Goal: Information Seeking & Learning: Learn about a topic

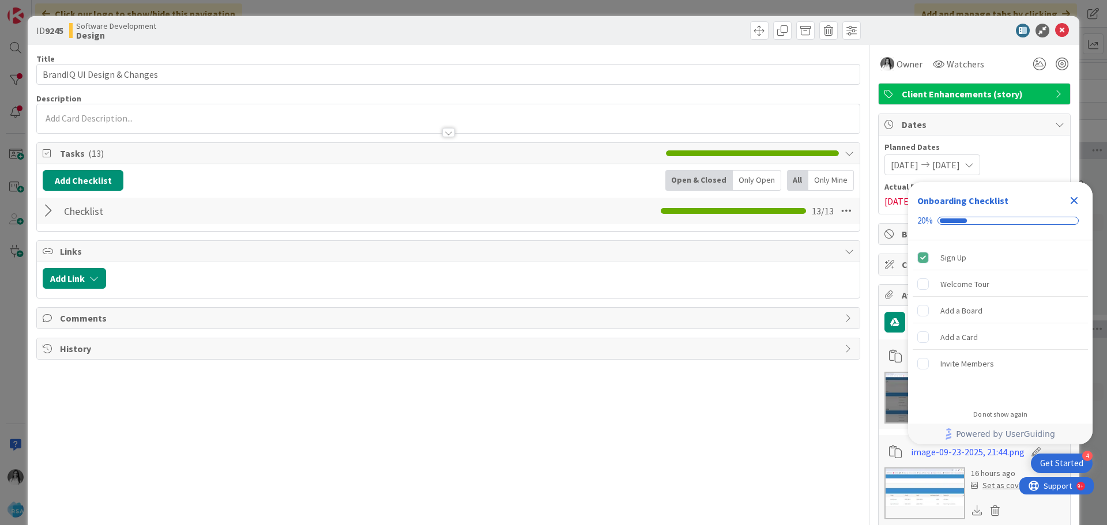
click at [1076, 201] on icon "Close Checklist" at bounding box center [1074, 200] width 7 height 7
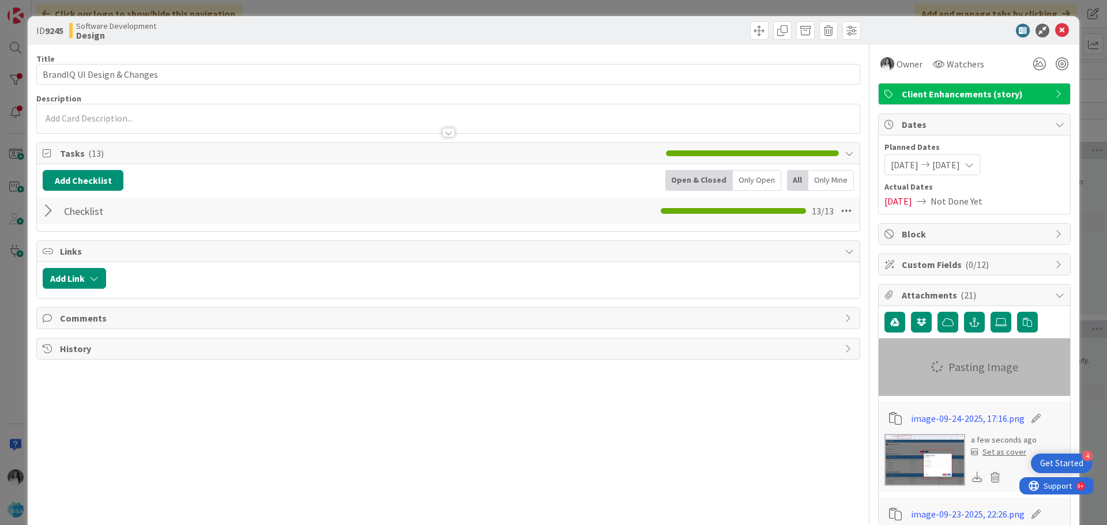
click at [44, 213] on div at bounding box center [50, 211] width 15 height 21
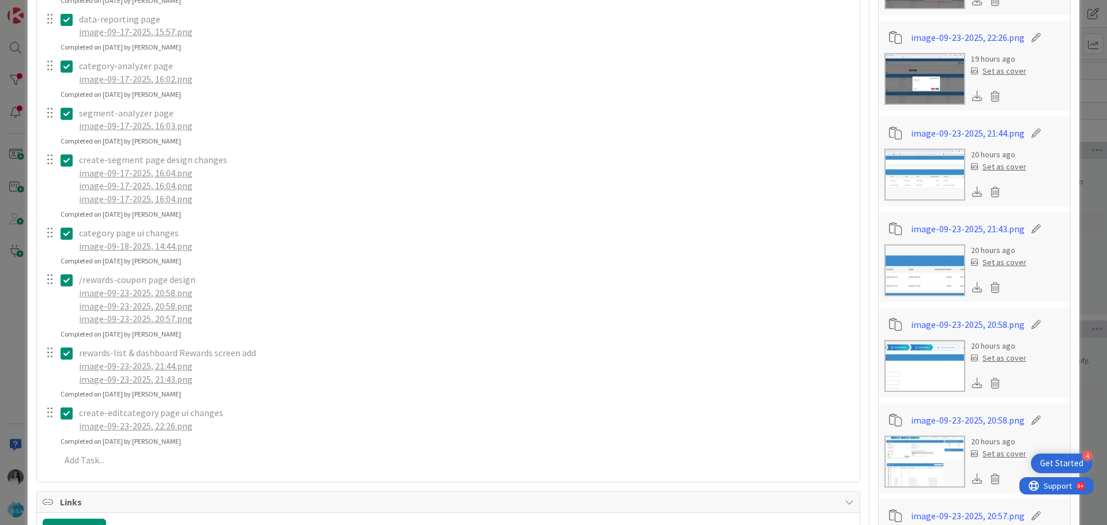
scroll to position [519, 0]
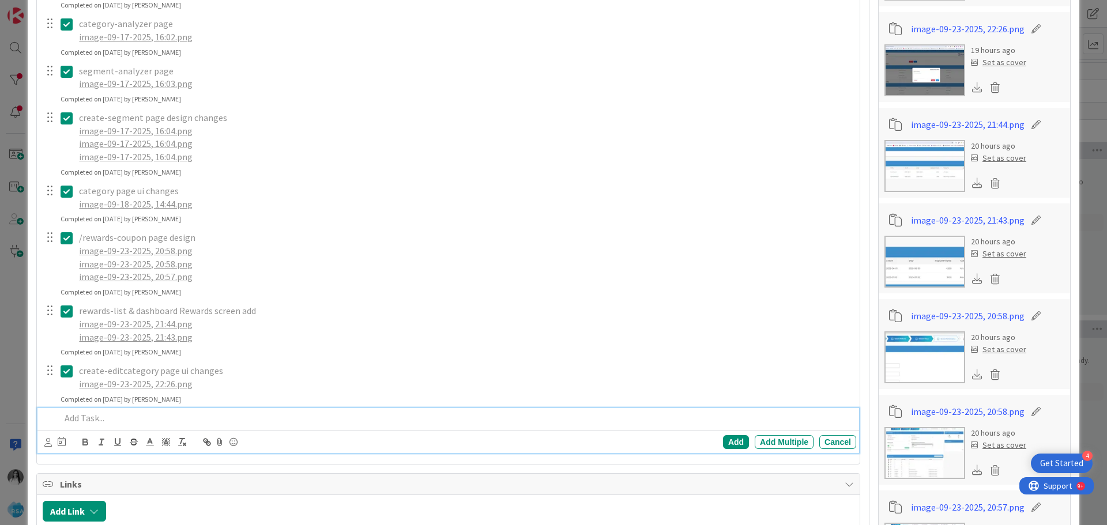
click at [121, 416] on p at bounding box center [456, 418] width 791 height 13
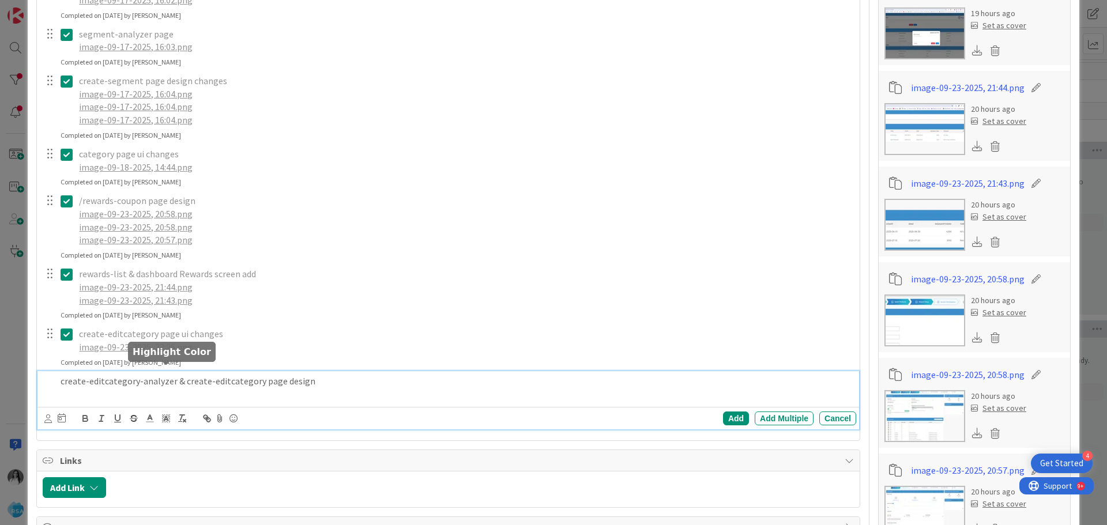
scroll to position [634, 0]
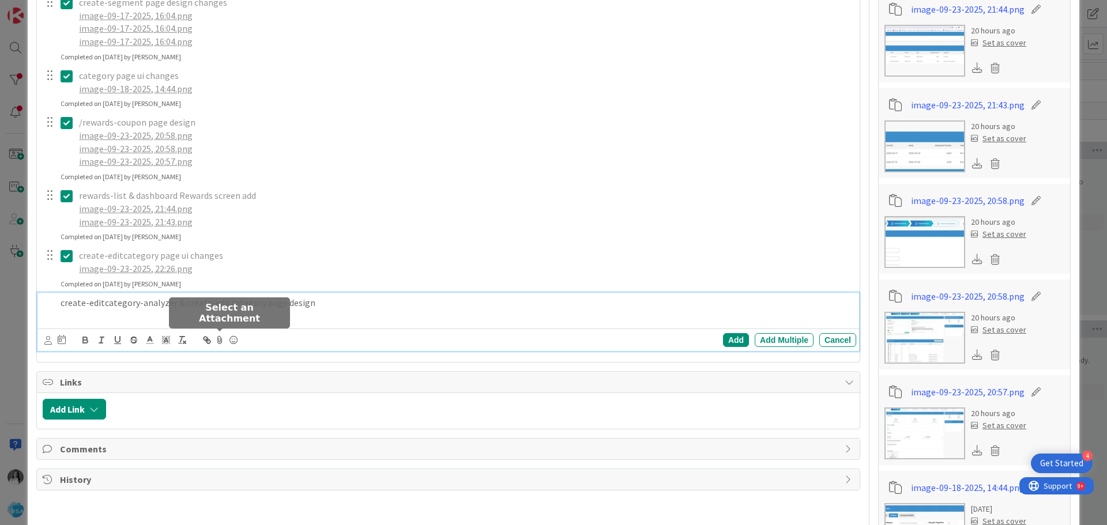
click at [219, 345] on icon at bounding box center [220, 340] width 14 height 16
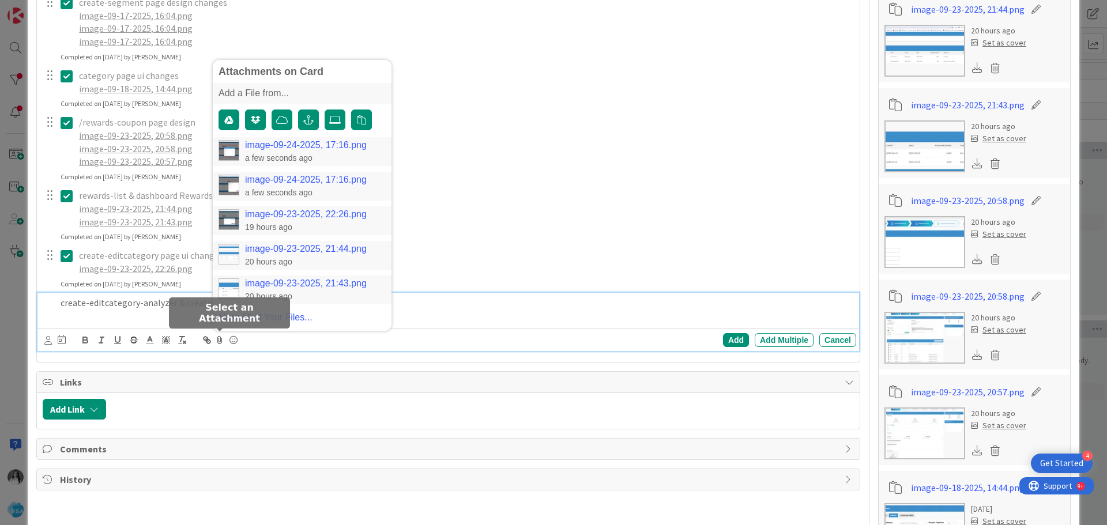
click at [268, 149] on link "image-09-24-2025, 17:16.png" at bounding box center [306, 145] width 122 height 10
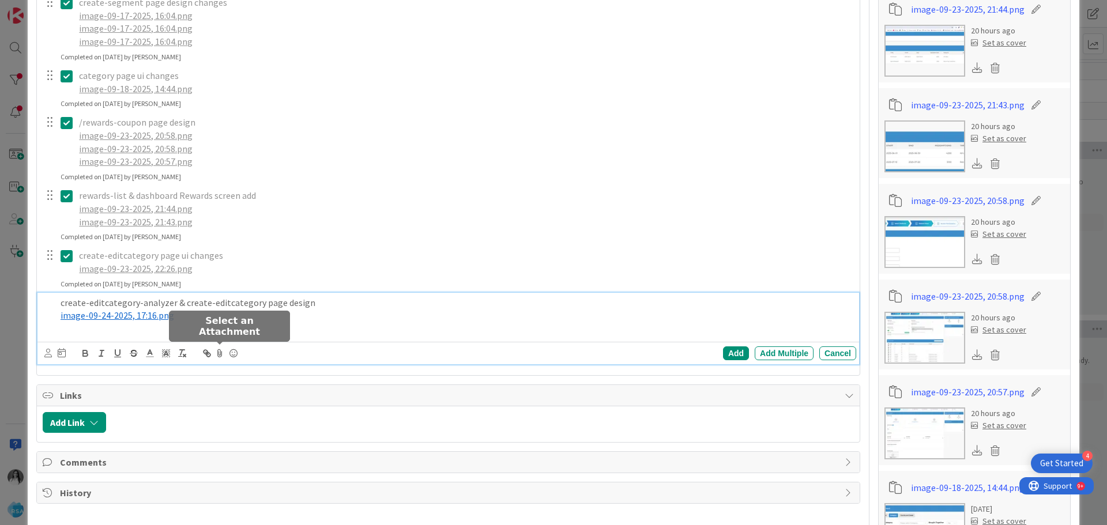
click at [219, 355] on icon at bounding box center [220, 353] width 14 height 16
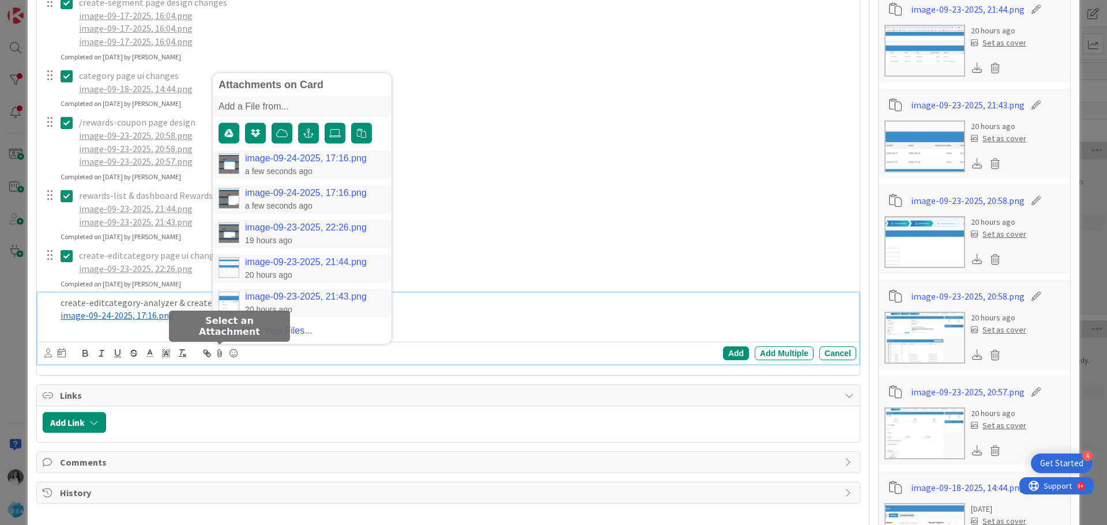
click at [278, 192] on link "image-09-24-2025, 17:16.png" at bounding box center [306, 193] width 122 height 10
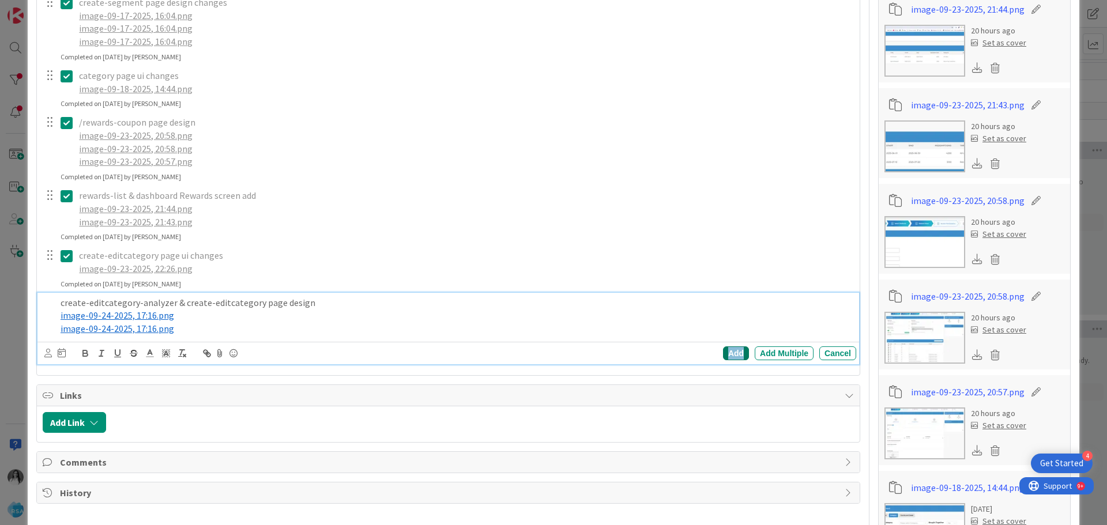
click at [733, 351] on div "Add" at bounding box center [736, 354] width 26 height 14
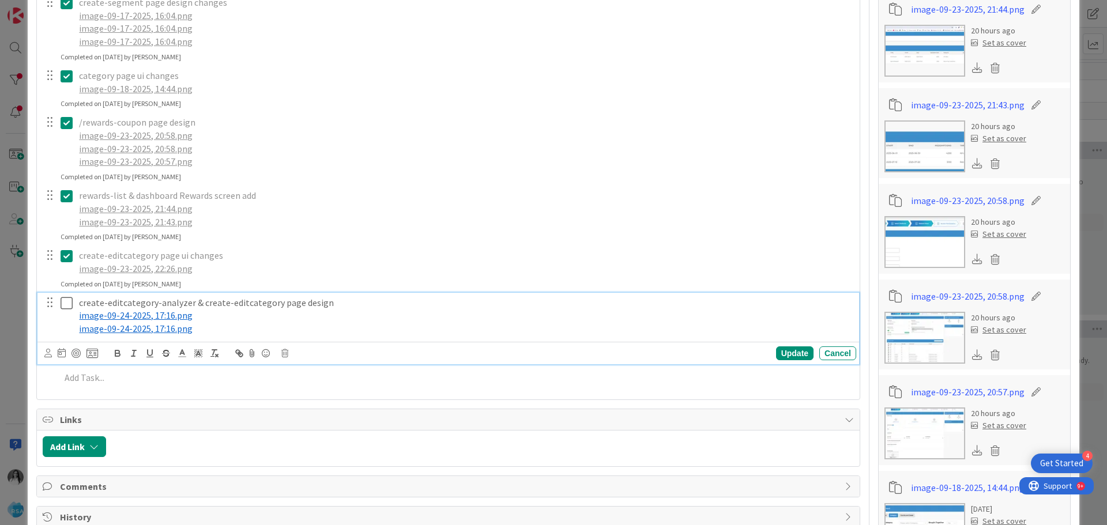
click at [63, 303] on icon at bounding box center [67, 303] width 12 height 14
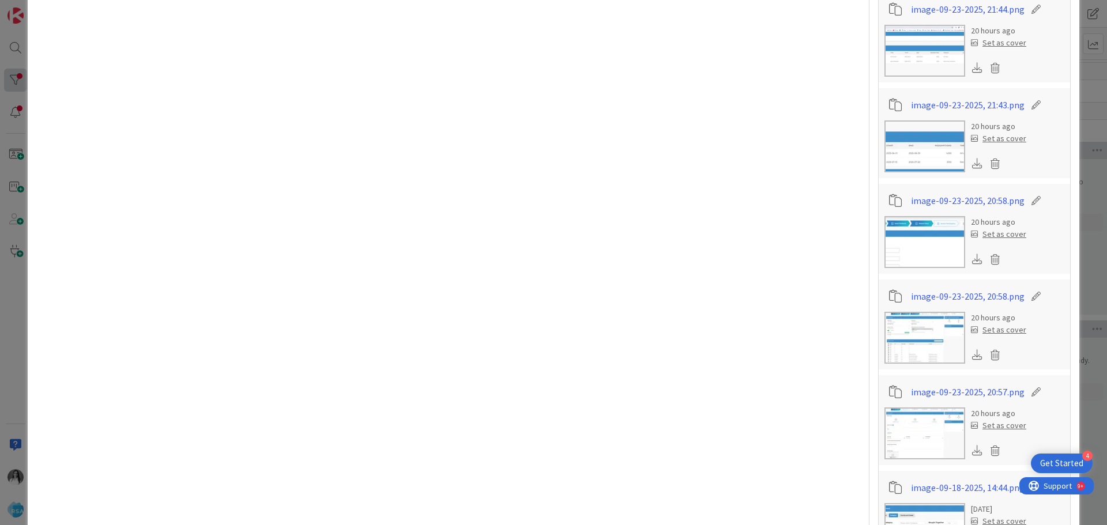
drag, startPoint x: 0, startPoint y: 91, endPoint x: 6, endPoint y: 73, distance: 19.0
click at [0, 91] on div "ID 9245 Software Development Design Title 28 / 128 BrandIQ UI Design & Changes …" at bounding box center [553, 262] width 1107 height 525
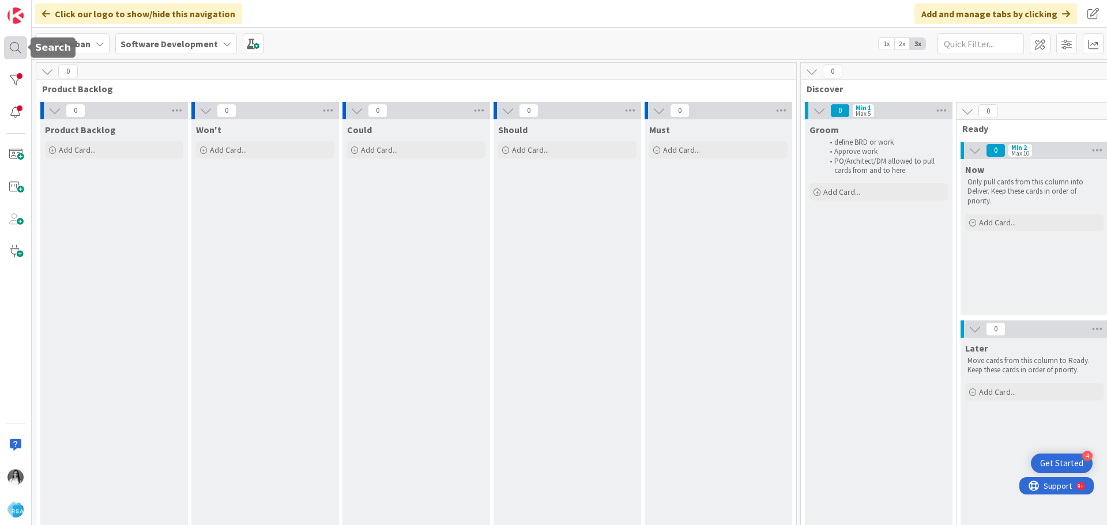
click at [13, 57] on div at bounding box center [15, 47] width 23 height 23
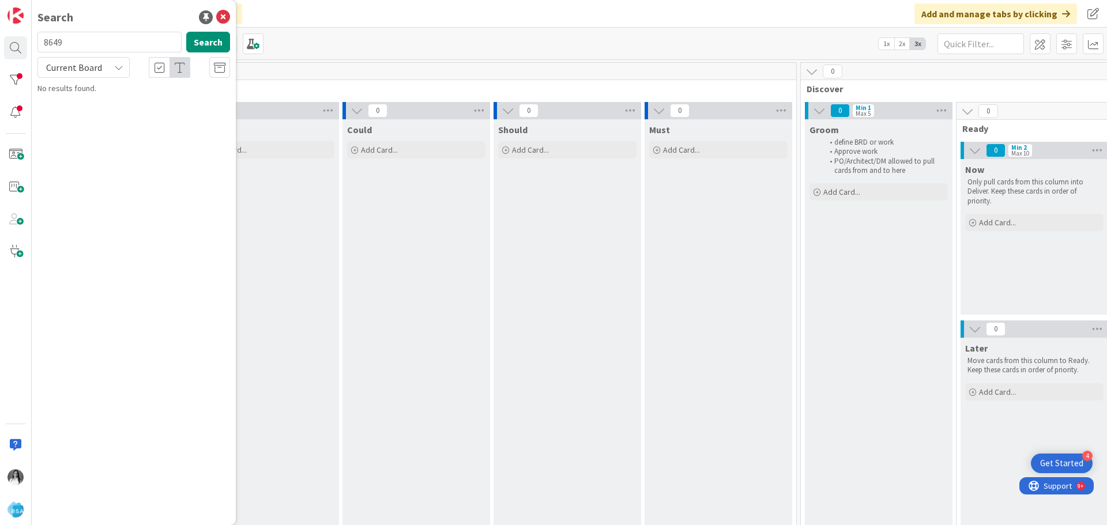
type input "8649"
click at [97, 105] on span "AOG Front End Changes" at bounding box center [122, 101] width 82 height 10
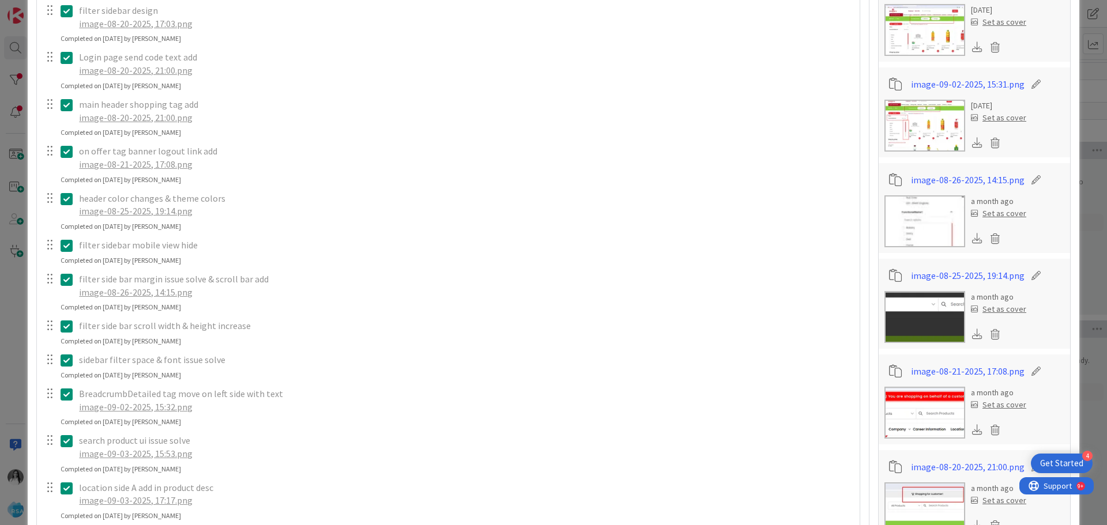
scroll to position [1499, 0]
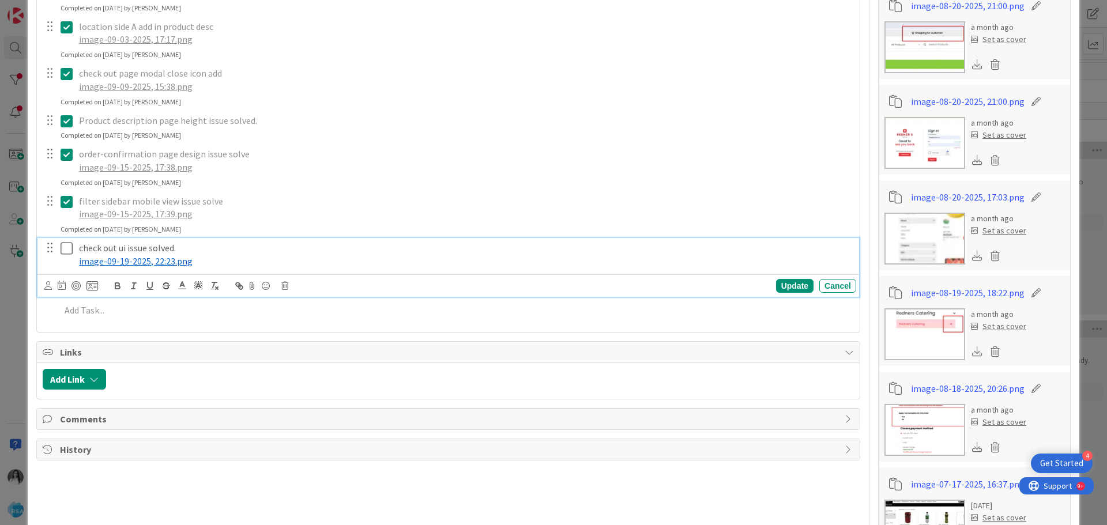
click at [120, 264] on span "image-09-19-2025, 22:23.png" at bounding box center [136, 261] width 114 height 12
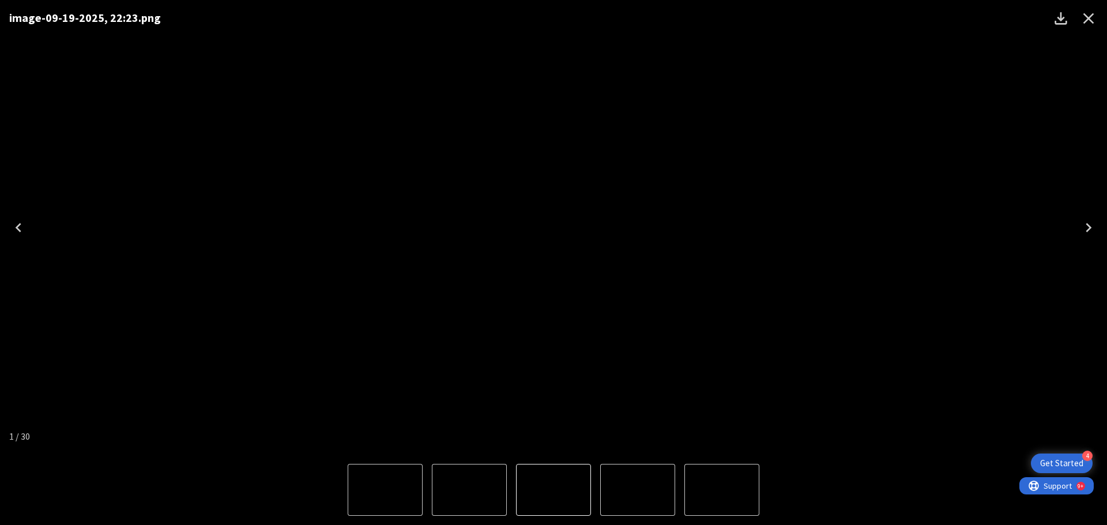
click at [1092, 20] on icon "Close" at bounding box center [1088, 18] width 18 height 18
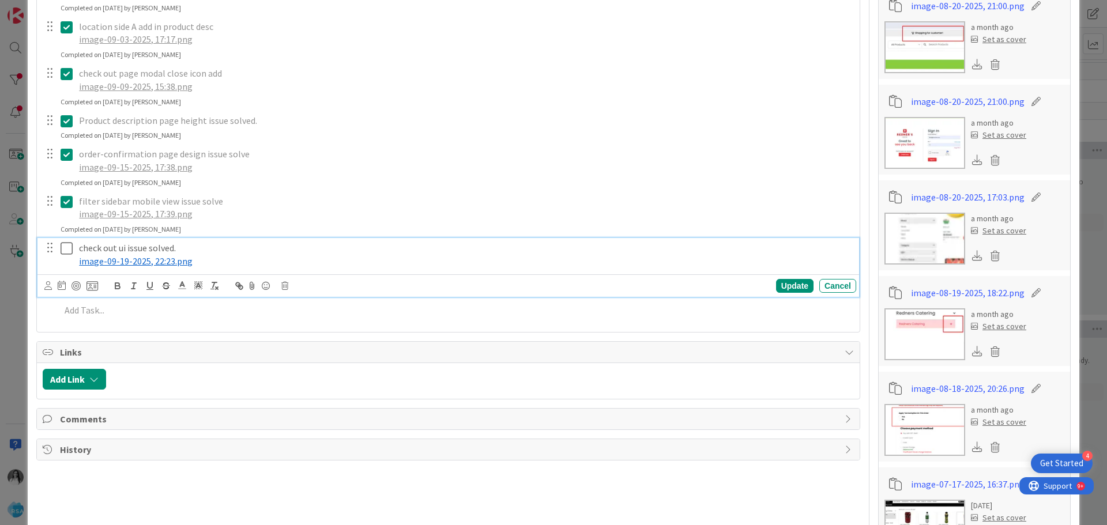
click at [65, 251] on icon at bounding box center [67, 249] width 12 height 14
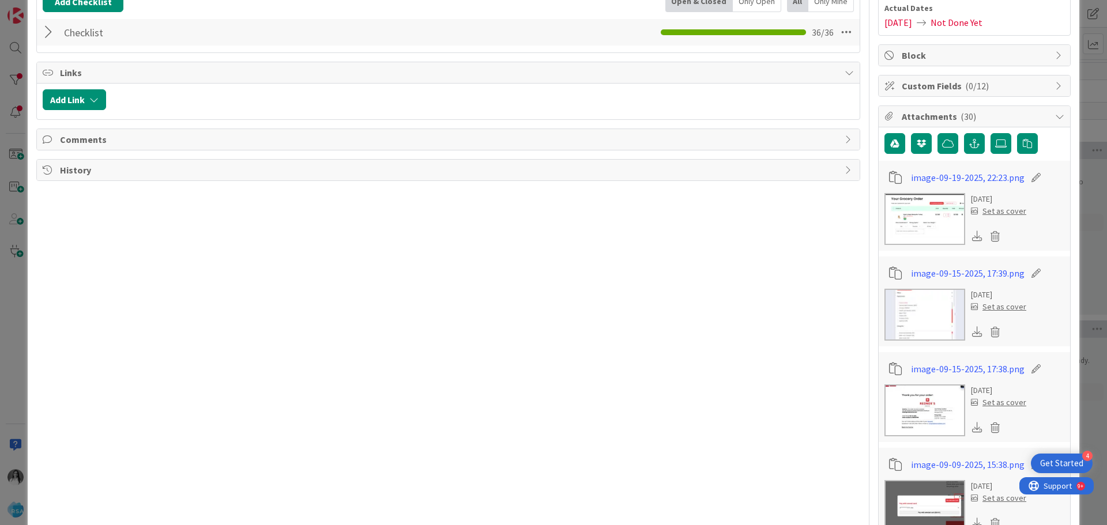
scroll to position [115, 0]
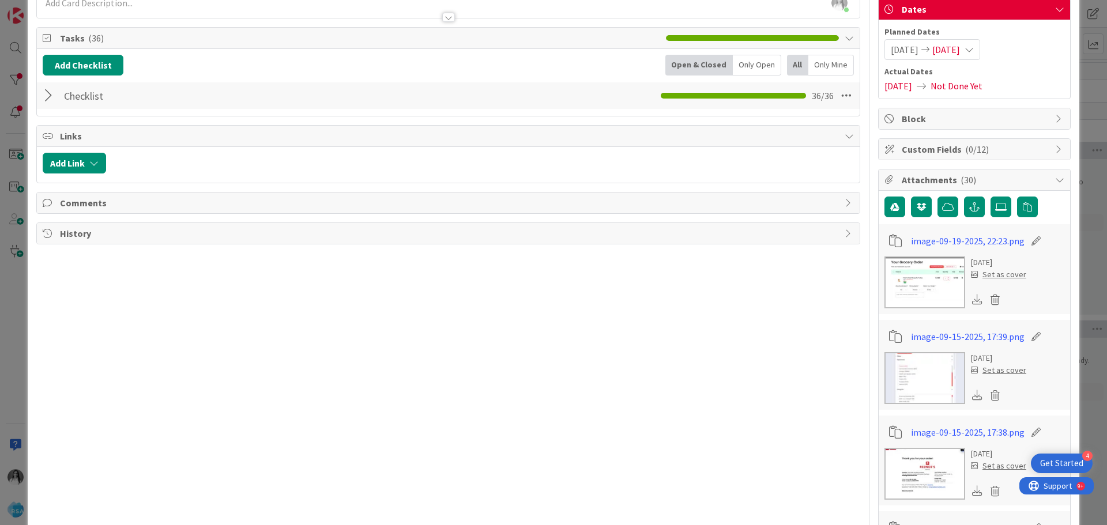
click at [50, 102] on div at bounding box center [50, 95] width 15 height 21
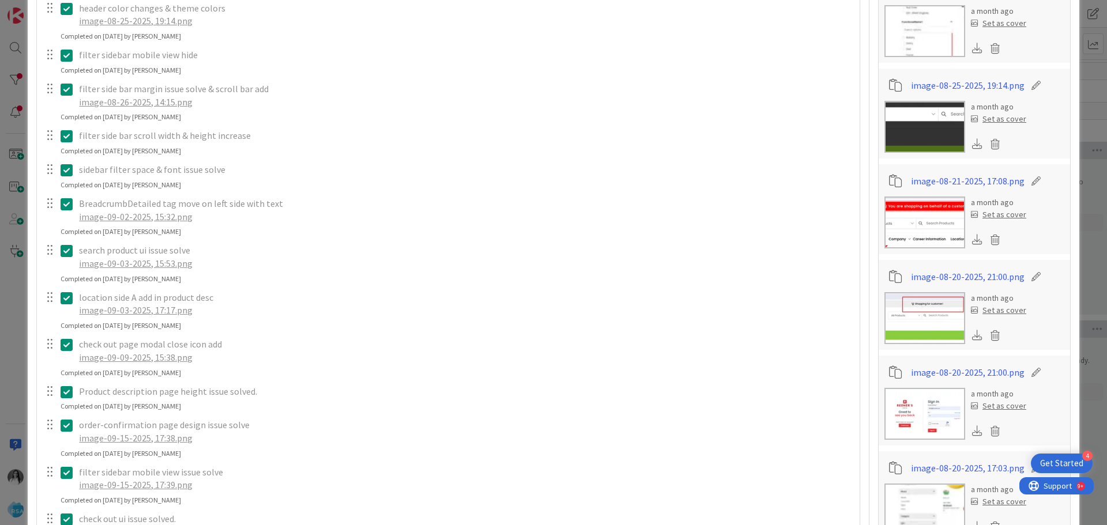
scroll to position [1557, 0]
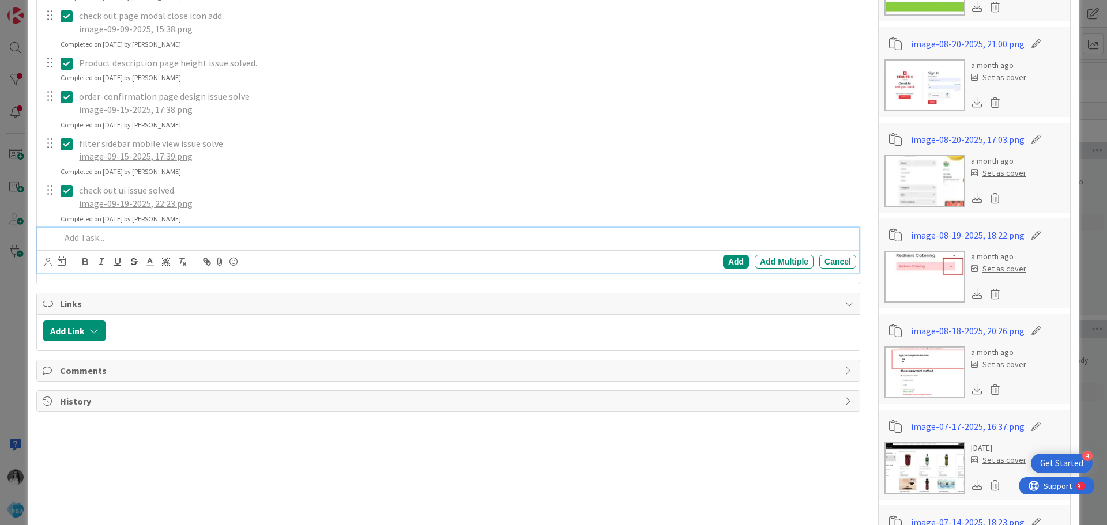
click at [153, 237] on p at bounding box center [456, 237] width 791 height 13
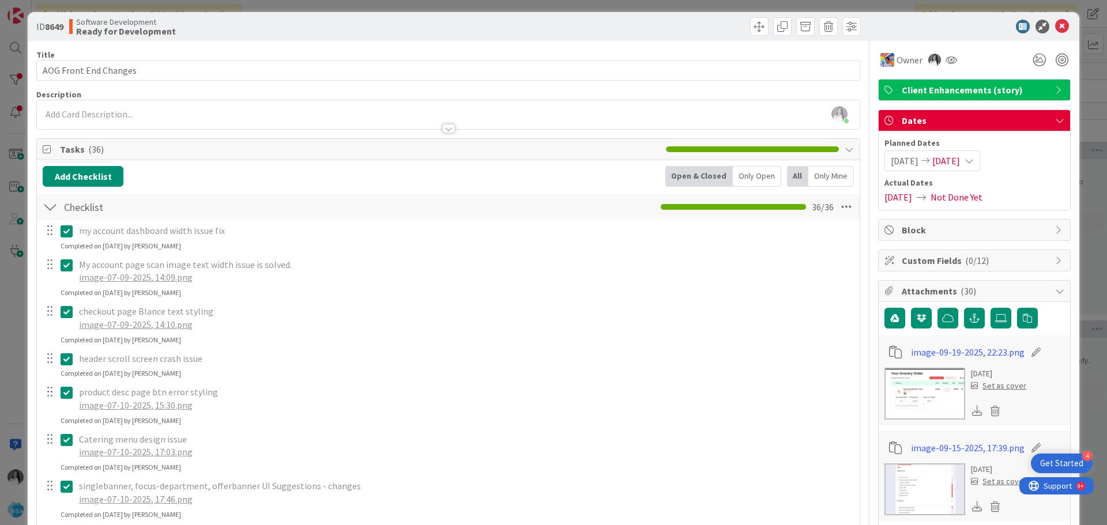
scroll to position [0, 0]
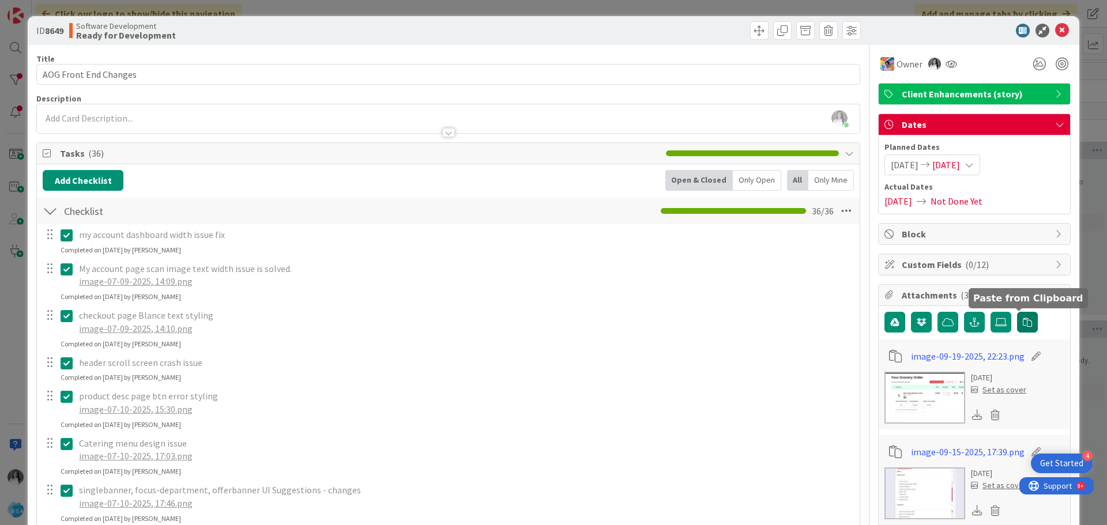
click at [1017, 315] on button "button" at bounding box center [1027, 322] width 21 height 21
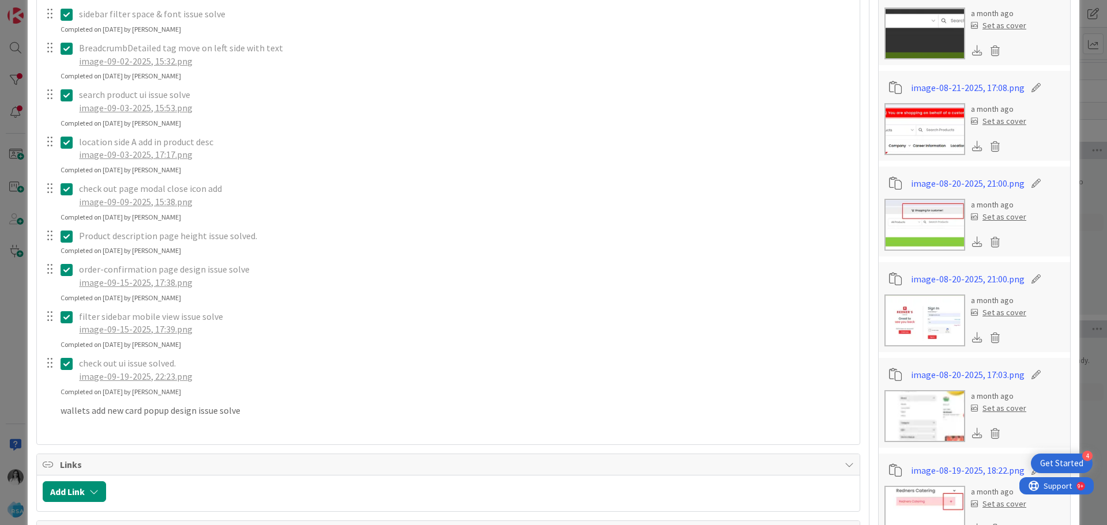
scroll to position [1557, 0]
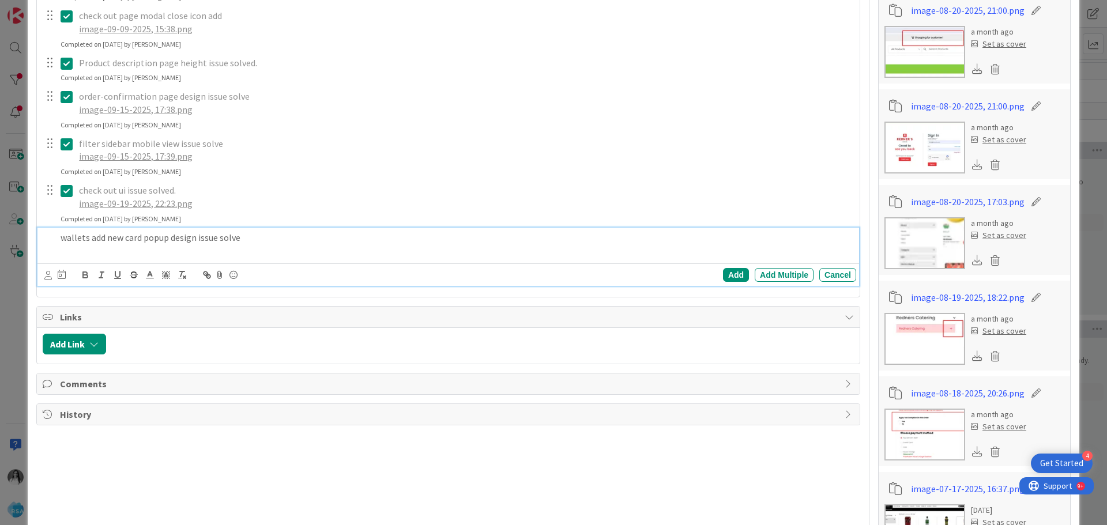
click at [292, 249] on p at bounding box center [456, 250] width 791 height 13
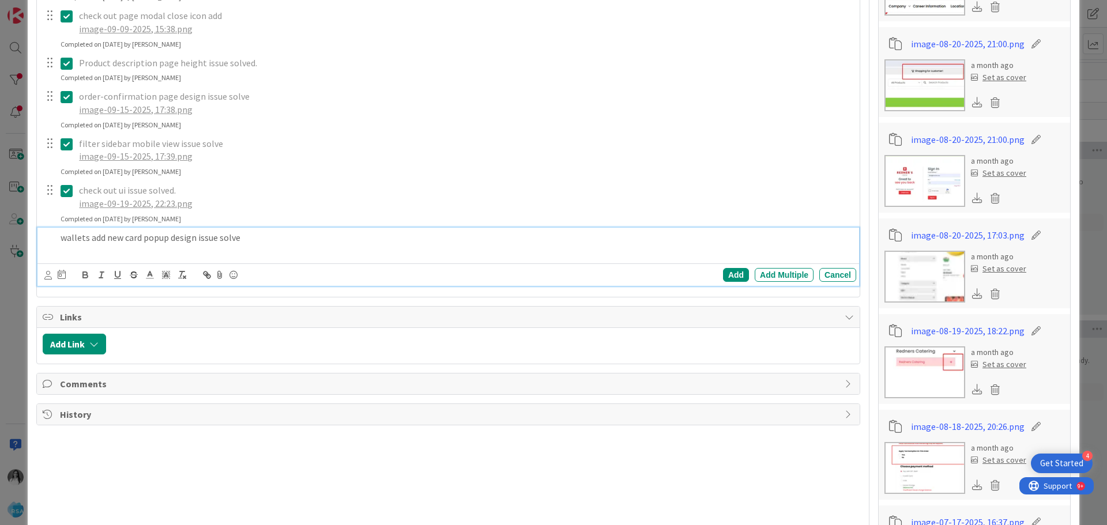
click at [287, 243] on p "wallets add new card popup design issue solve" at bounding box center [456, 237] width 791 height 13
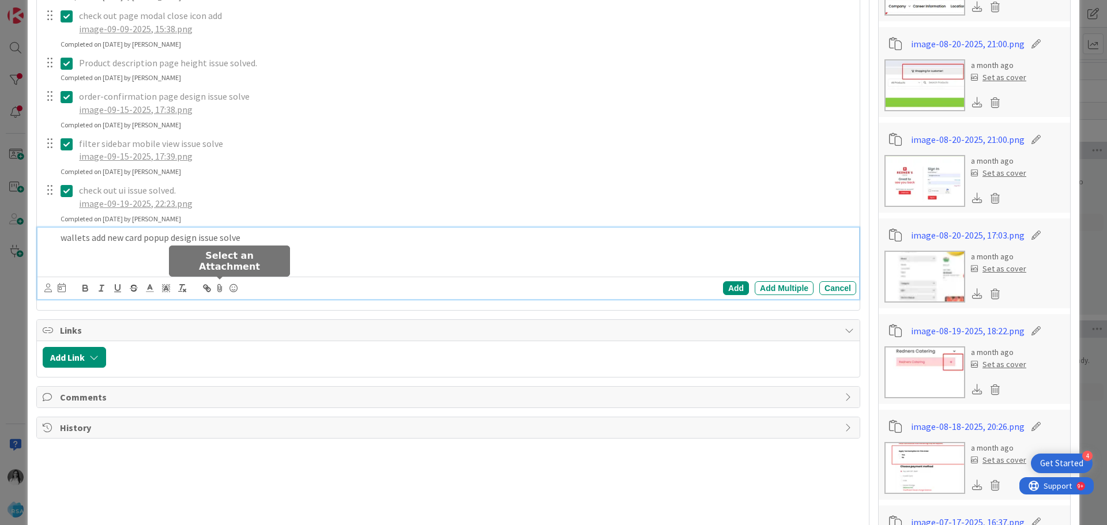
click at [221, 286] on icon at bounding box center [220, 288] width 14 height 16
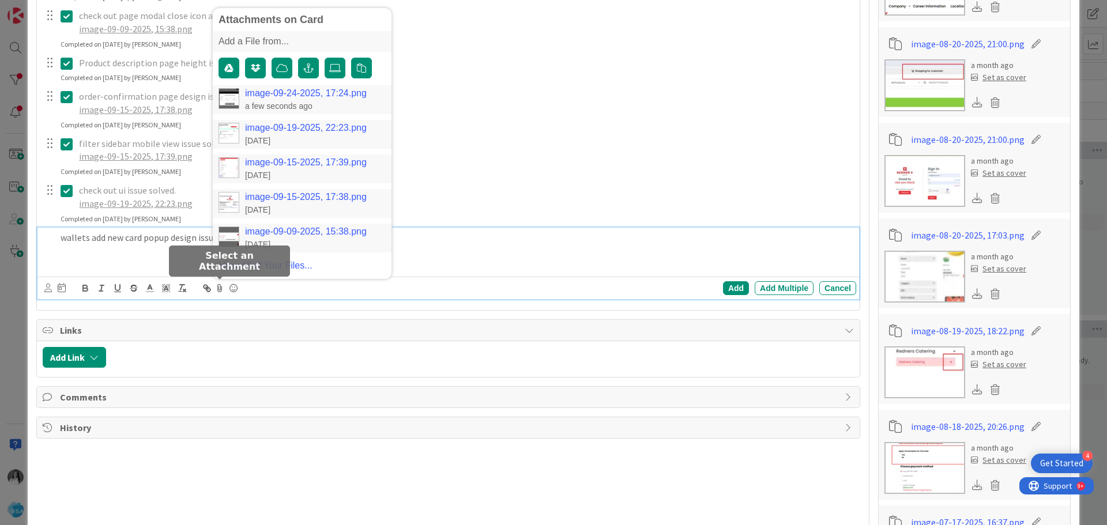
click at [265, 85] on div "image-09-24-2025, 17:24.png a few seconds ago" at bounding box center [302, 99] width 179 height 29
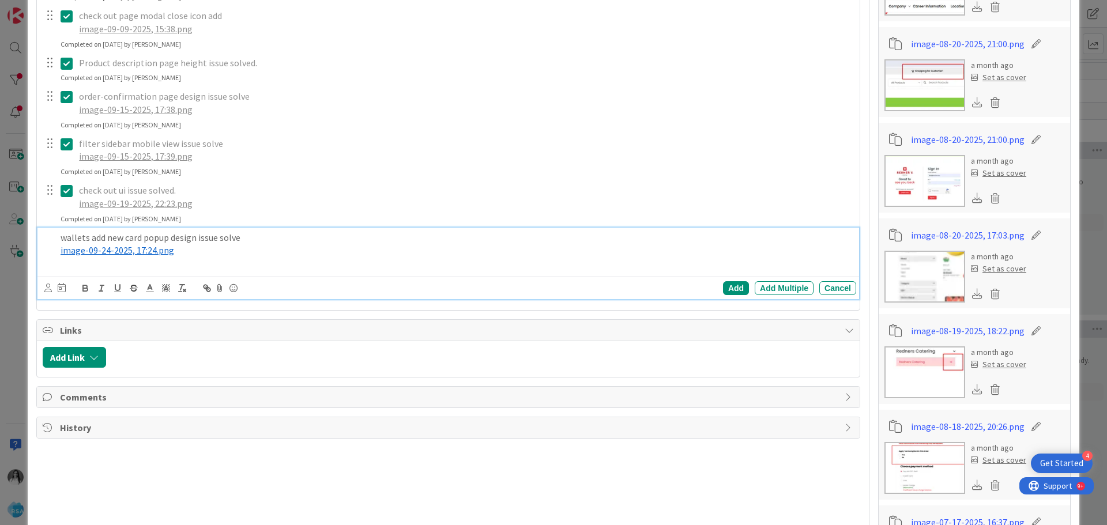
click at [185, 269] on p at bounding box center [456, 263] width 791 height 13
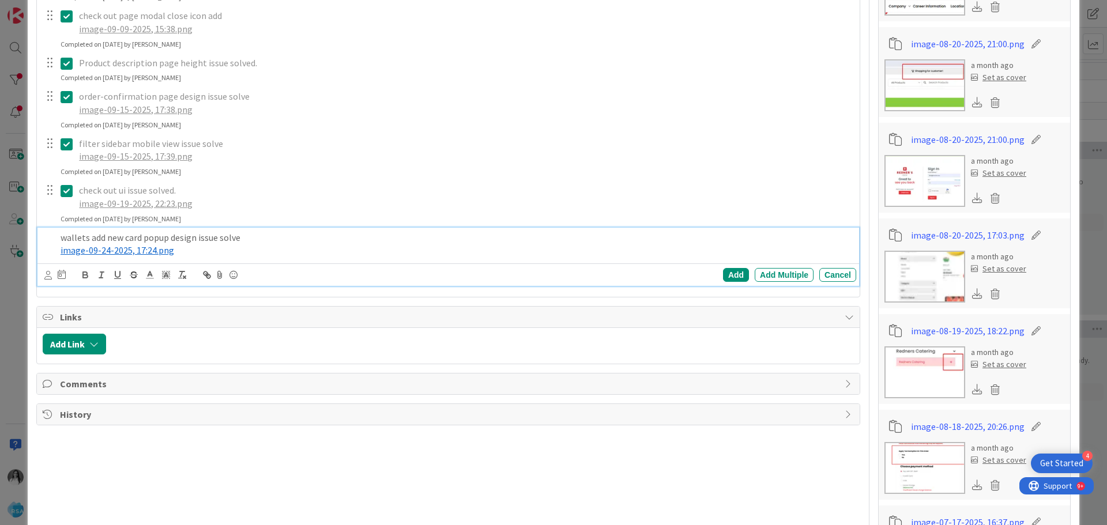
click at [231, 237] on p "wallets add new card popup design issue solve" at bounding box center [456, 237] width 791 height 13
click at [322, 240] on p "wallets add new card popup design issue solve" at bounding box center [456, 237] width 791 height 13
click at [725, 279] on div "Add" at bounding box center [736, 275] width 26 height 14
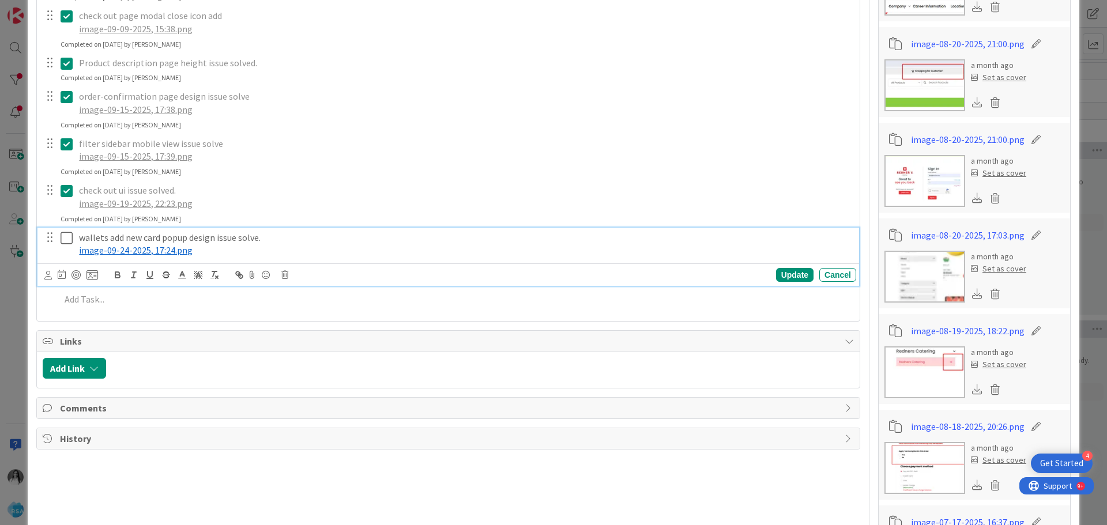
click at [74, 235] on div "wallets add new card popup design issue solve. ﻿ image-09-24-2025, 17:24.png ﻿" at bounding box center [465, 244] width 782 height 33
click at [62, 238] on icon at bounding box center [67, 238] width 12 height 14
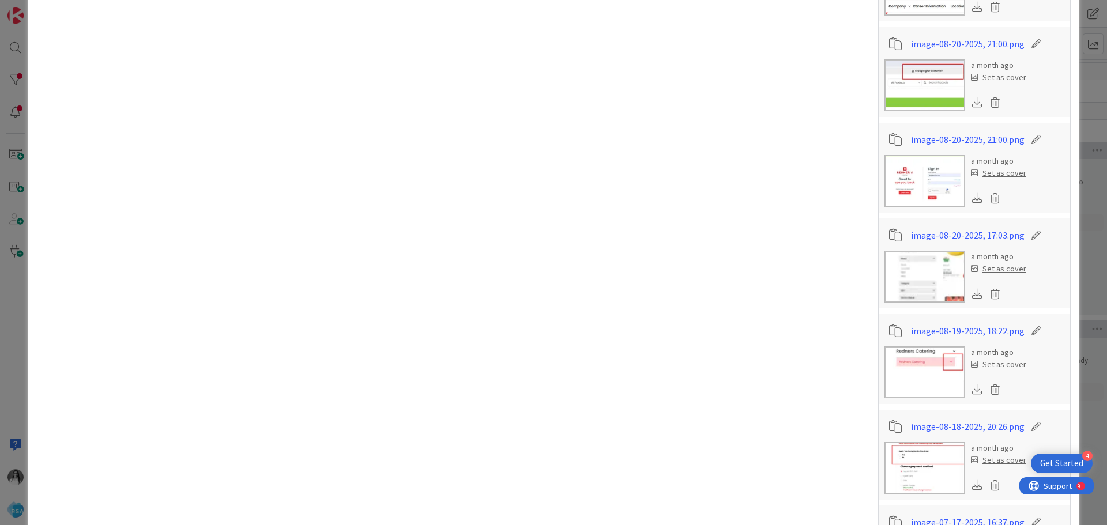
click at [0, 69] on div "ID 8649 Software Development Ready for Development Title 21 / 128 AOG Front End…" at bounding box center [553, 262] width 1107 height 525
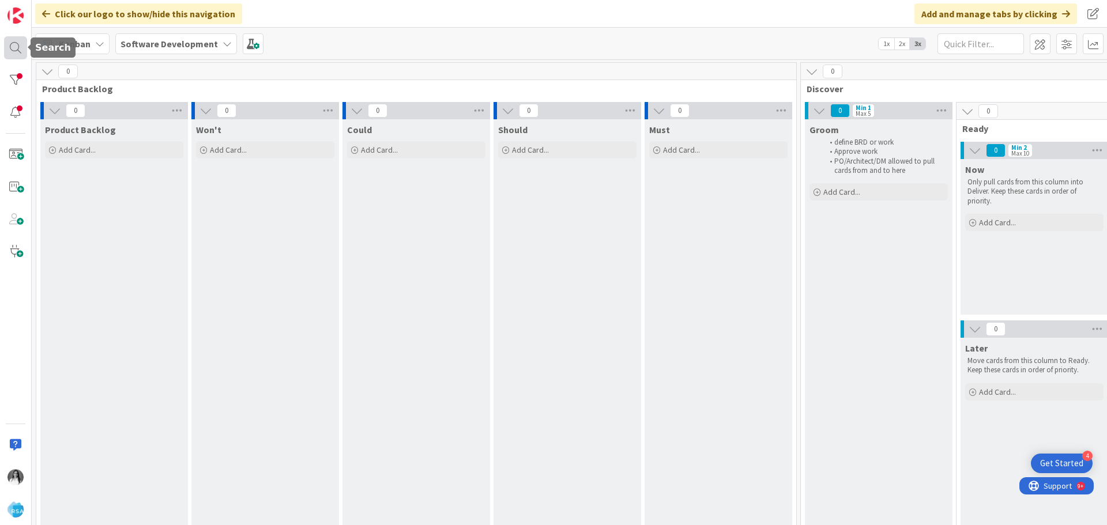
click at [7, 45] on div at bounding box center [15, 47] width 23 height 23
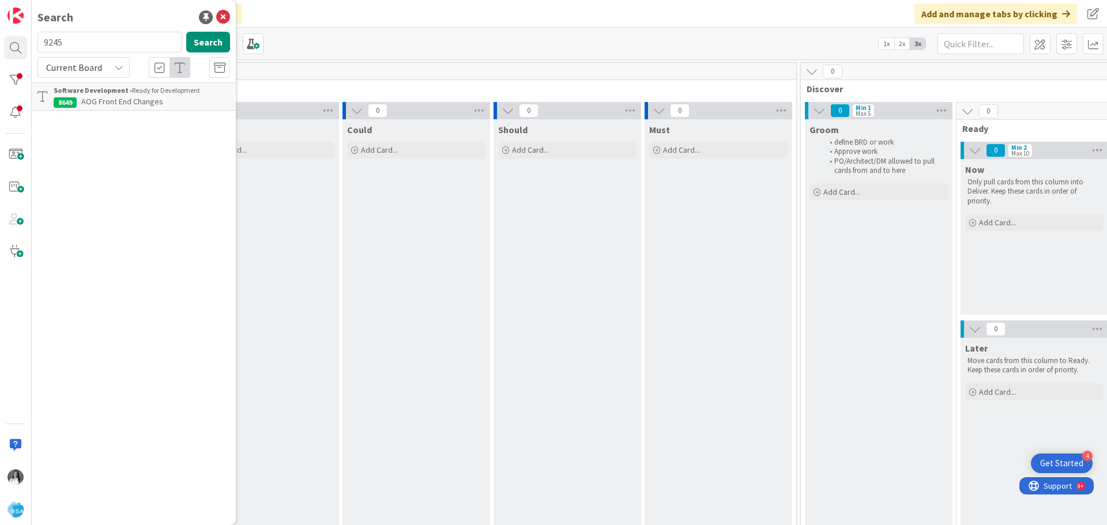
type input "9245"
click at [114, 103] on span "BrandIQ UI Design & Changes" at bounding box center [131, 101] width 100 height 10
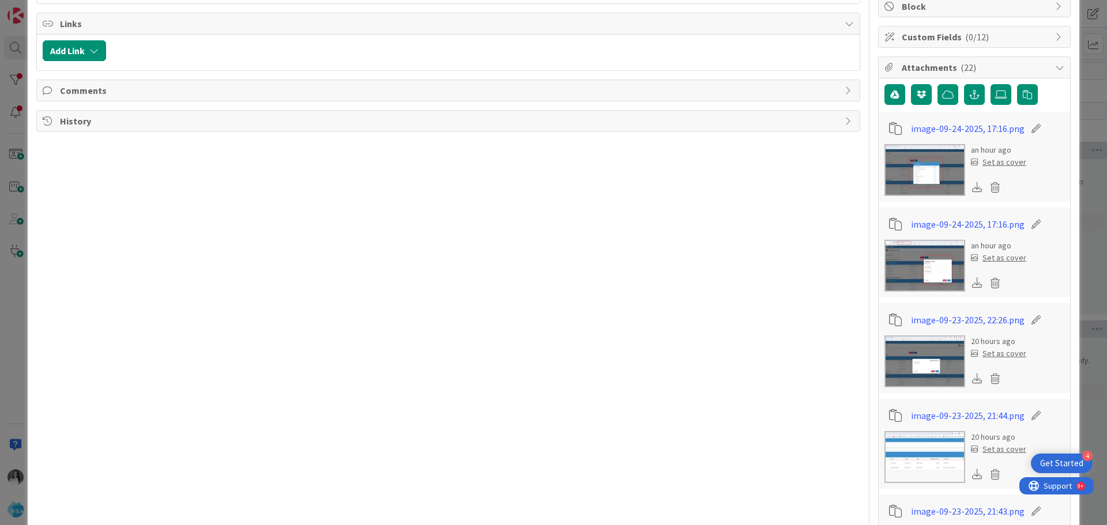
scroll to position [231, 0]
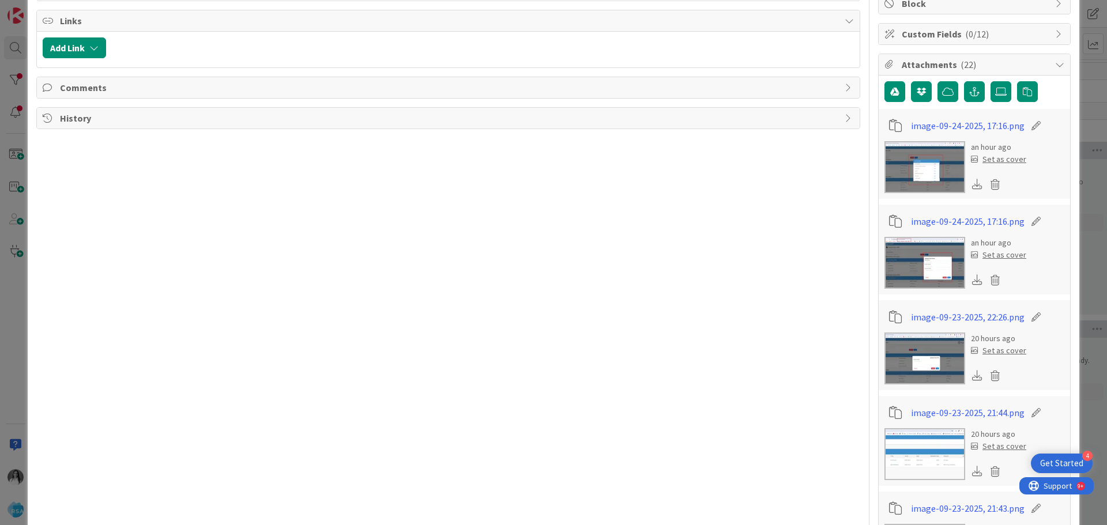
click at [907, 175] on img at bounding box center [925, 167] width 81 height 52
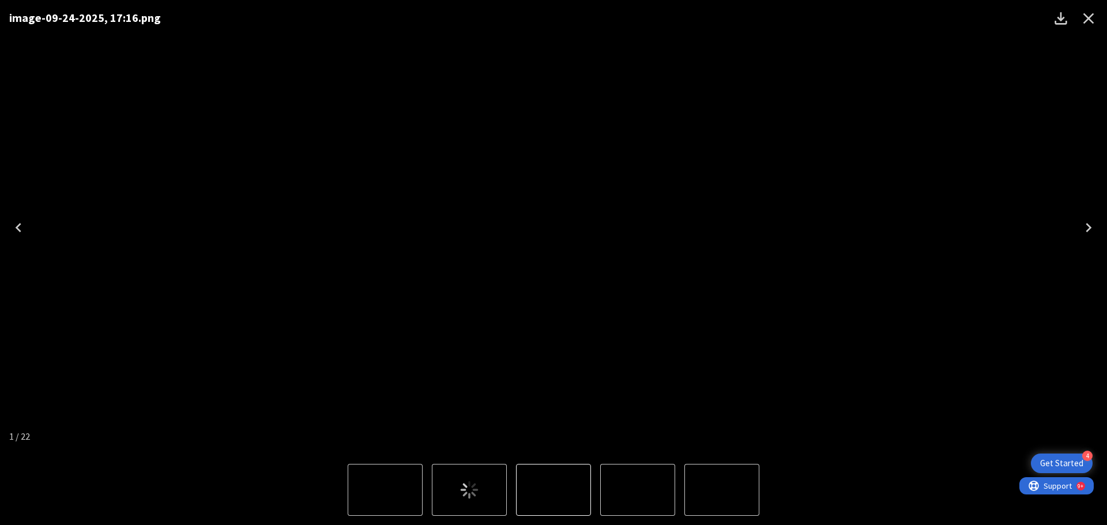
click at [1085, 226] on icon "Next" at bounding box center [1088, 228] width 18 height 18
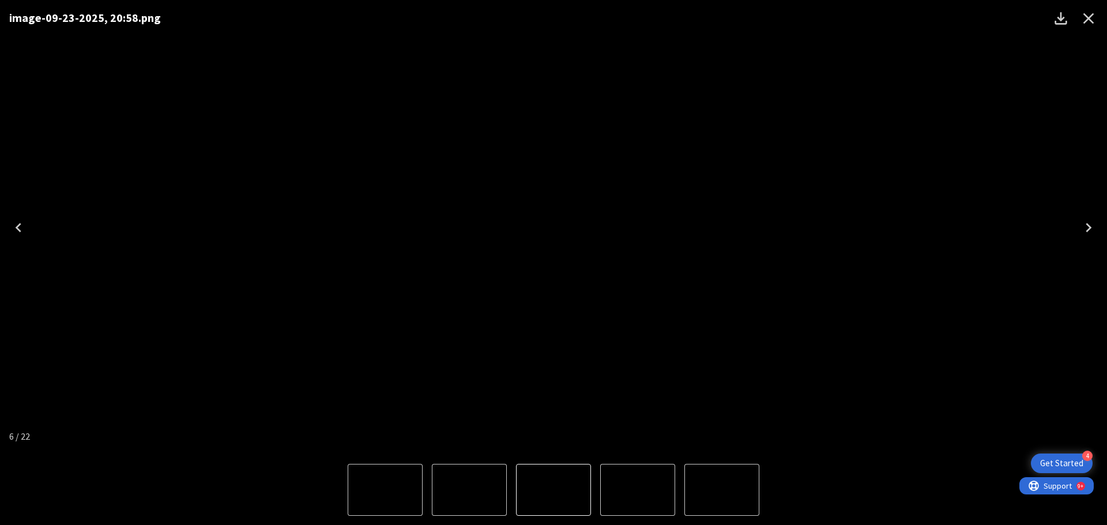
click at [1085, 227] on icon "Next" at bounding box center [1088, 228] width 18 height 18
click at [1085, 223] on icon "Next" at bounding box center [1088, 228] width 18 height 18
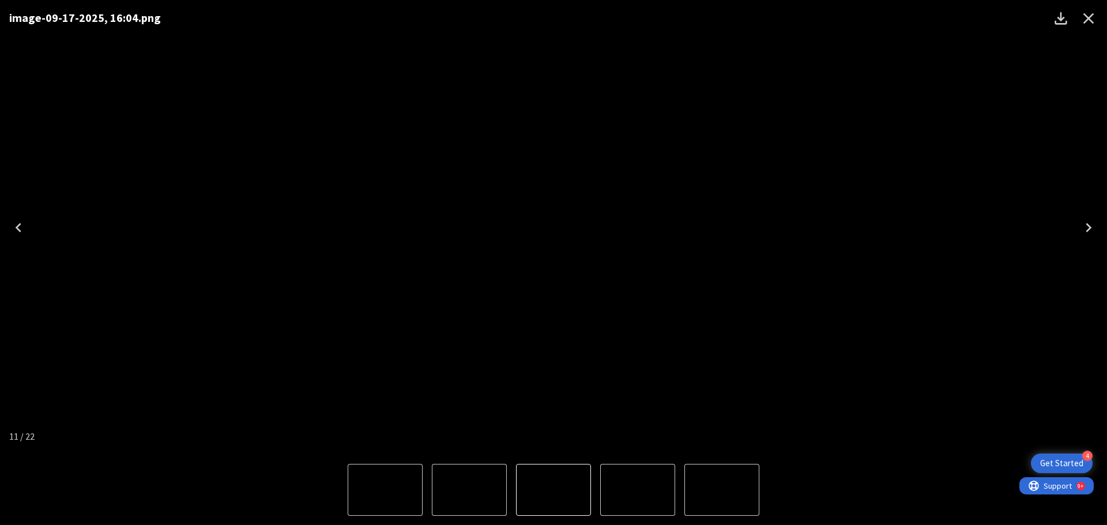
click at [1085, 223] on icon "Next" at bounding box center [1088, 228] width 18 height 18
click at [1084, 223] on icon "Next" at bounding box center [1088, 228] width 18 height 18
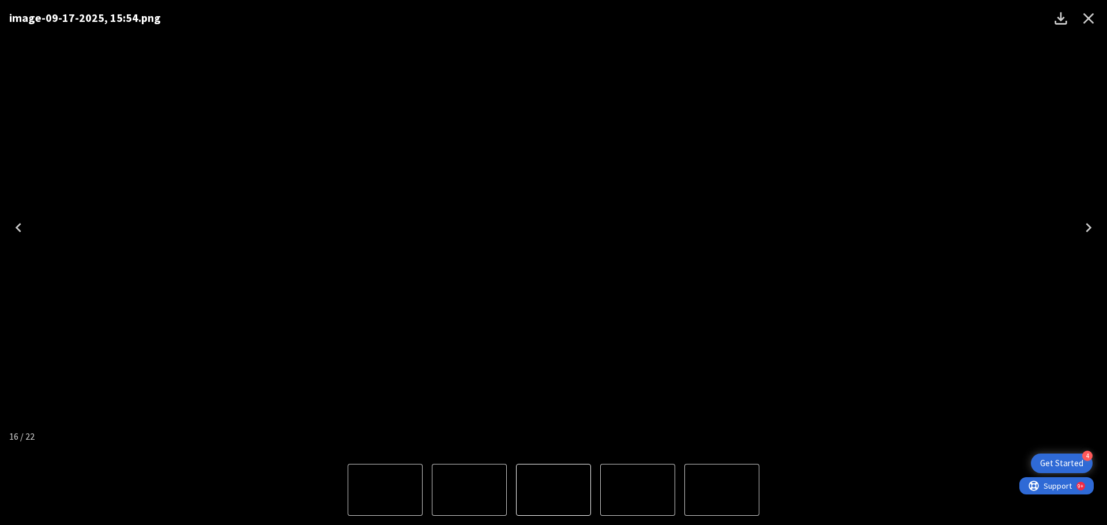
click at [1084, 223] on icon "Next" at bounding box center [1088, 228] width 18 height 18
